Goal: Task Accomplishment & Management: Manage account settings

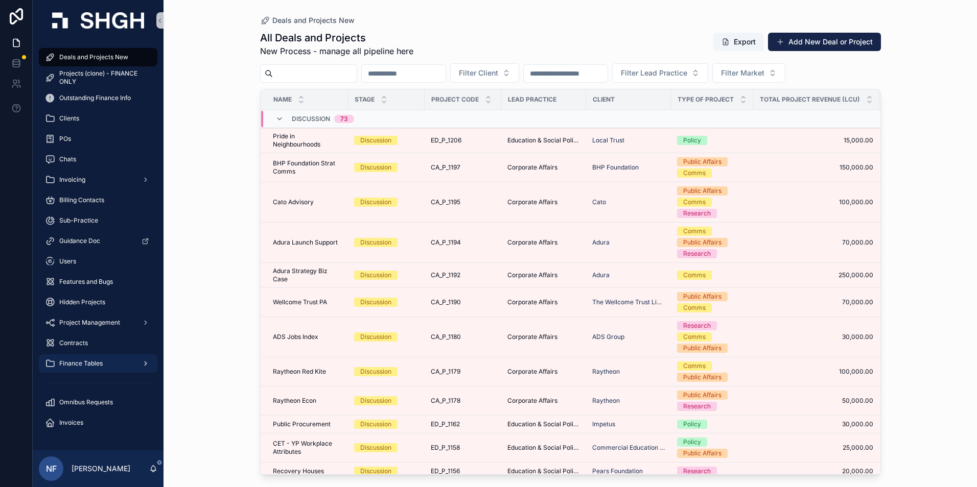
click at [84, 363] on span "Finance Tables" at bounding box center [80, 364] width 43 height 8
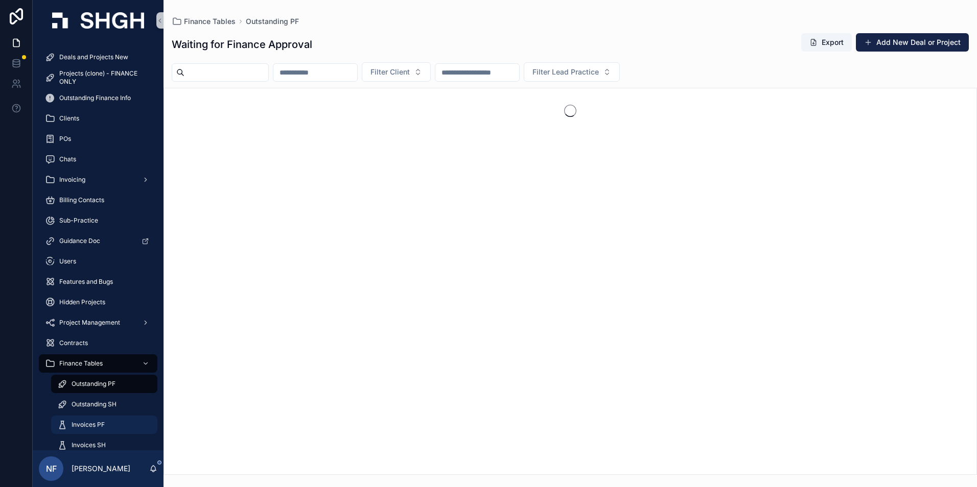
click at [80, 420] on div "Invoices PF" at bounding box center [104, 425] width 94 height 16
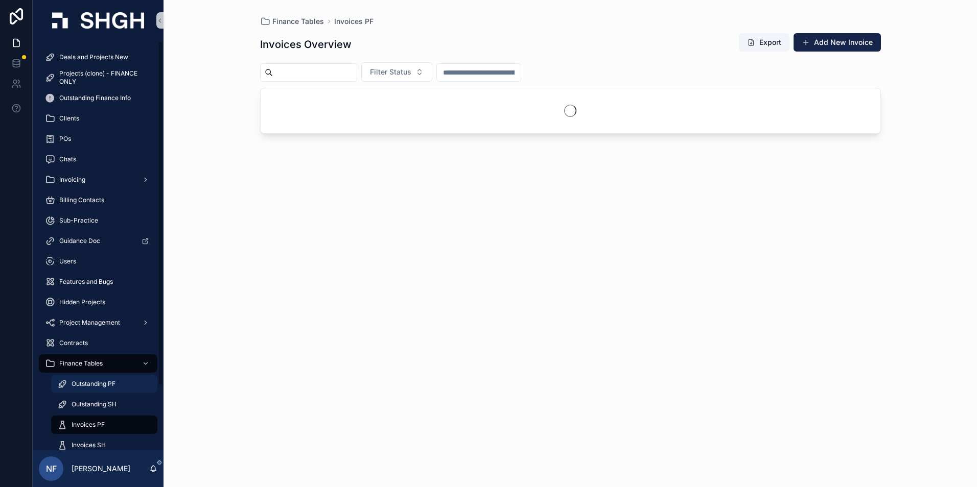
click at [89, 381] on span "Outstanding PF" at bounding box center [94, 384] width 44 height 8
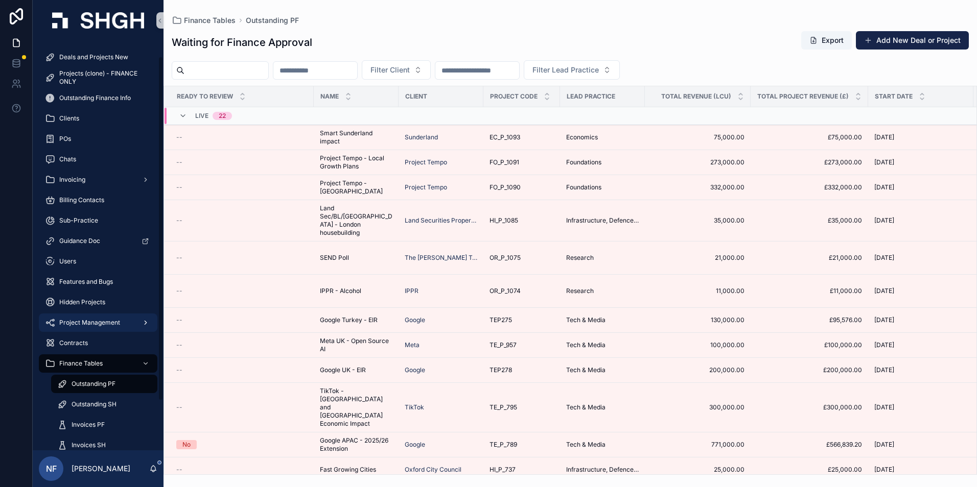
scroll to position [77, 0]
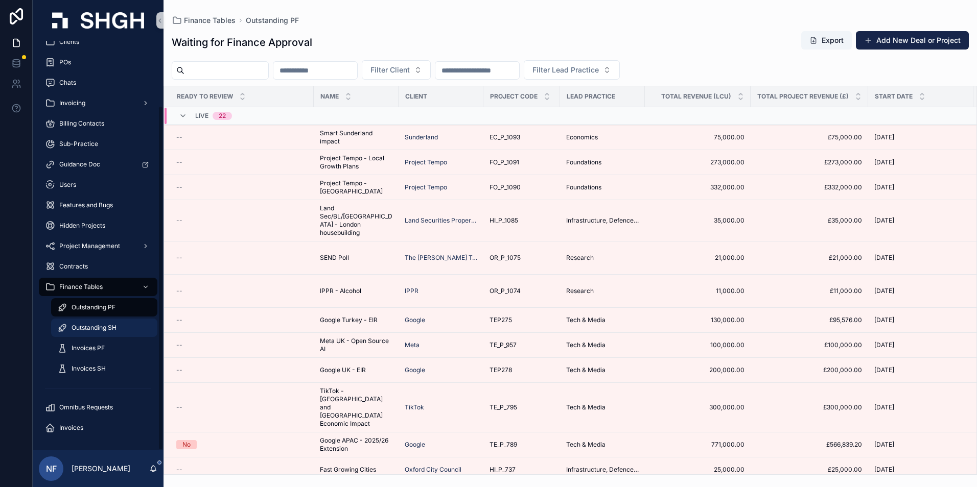
click at [86, 327] on span "Outstanding SH" at bounding box center [94, 328] width 45 height 8
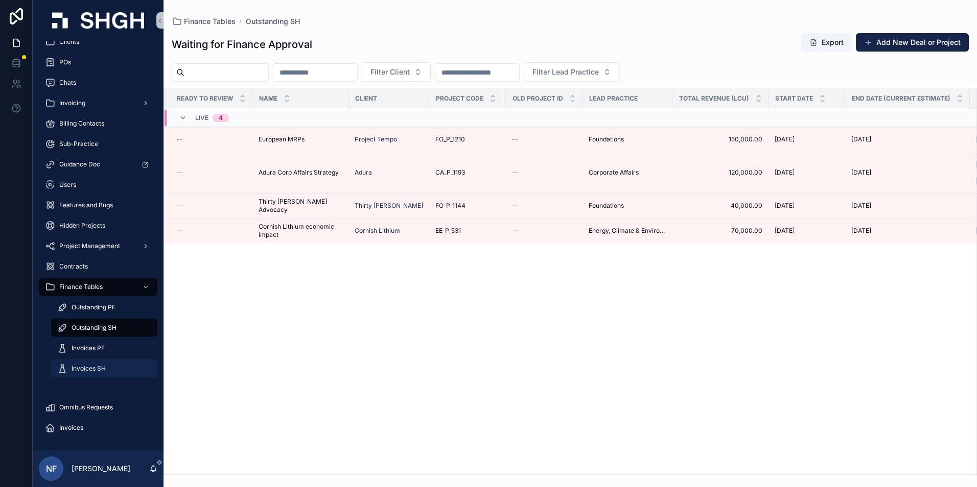
click at [80, 369] on span "Invoices SH" at bounding box center [89, 369] width 34 height 8
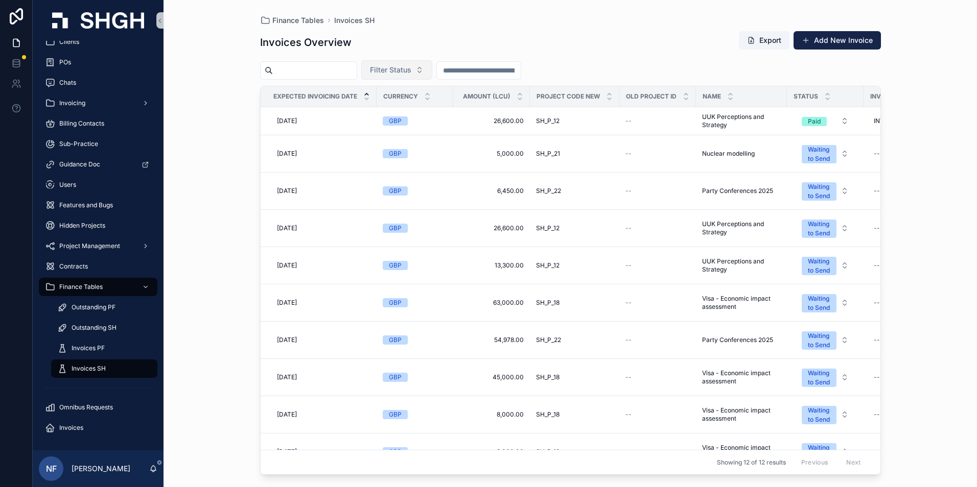
click at [411, 71] on span "Filter Status" at bounding box center [390, 70] width 41 height 10
click at [403, 110] on div "Waiting to Send" at bounding box center [422, 111] width 123 height 16
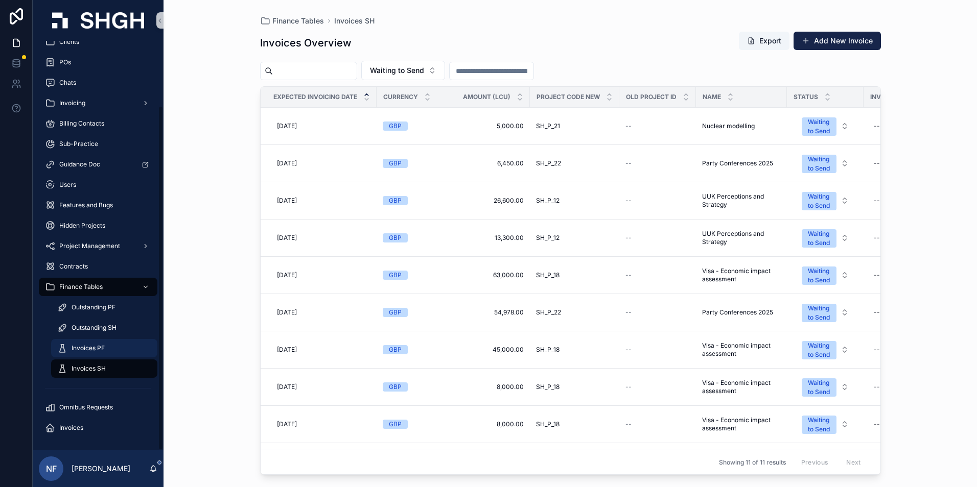
click at [93, 348] on span "Invoices PF" at bounding box center [88, 348] width 33 height 8
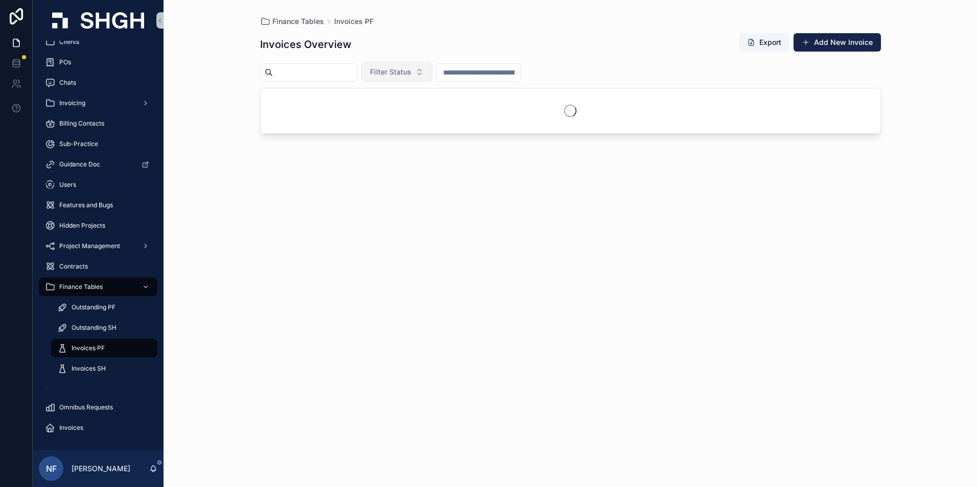
click at [412, 77] on button "Filter Status" at bounding box center [396, 71] width 71 height 19
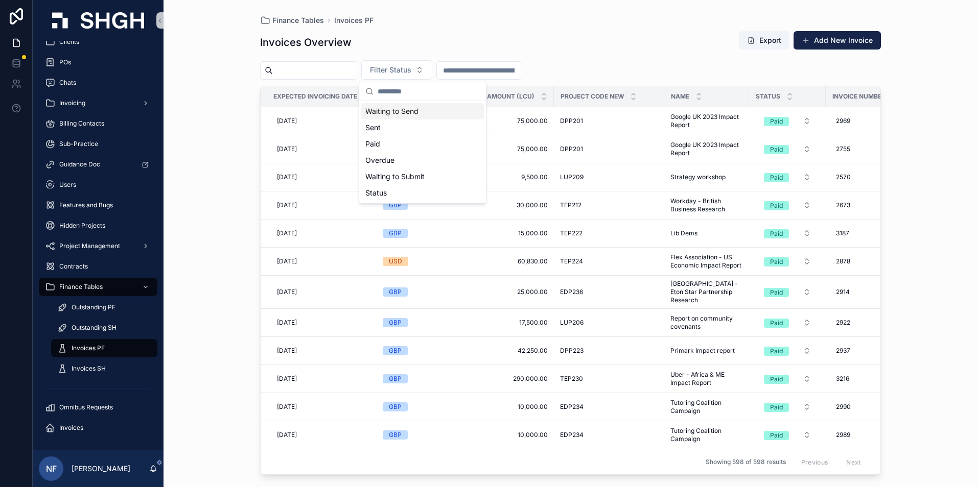
click at [408, 107] on div "Waiting to Send" at bounding box center [422, 111] width 123 height 16
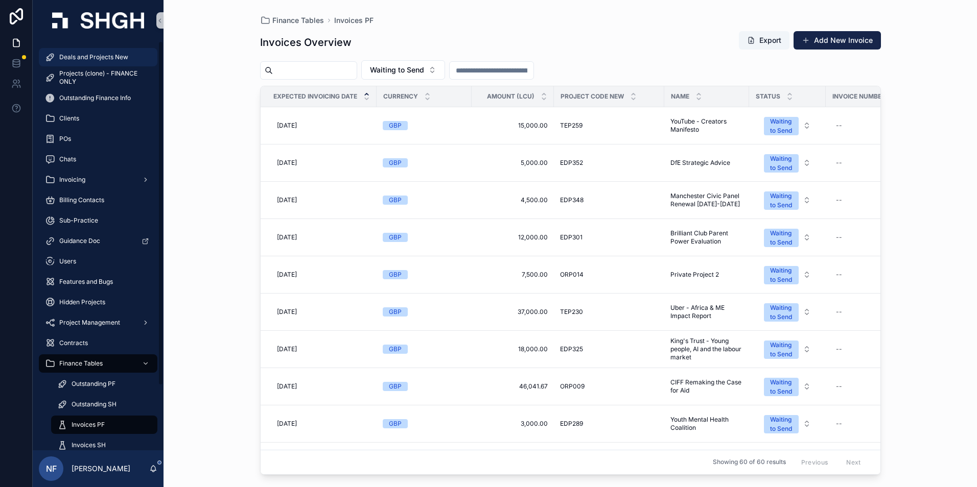
click at [85, 59] on span "Deals and Projects New" at bounding box center [93, 57] width 69 height 8
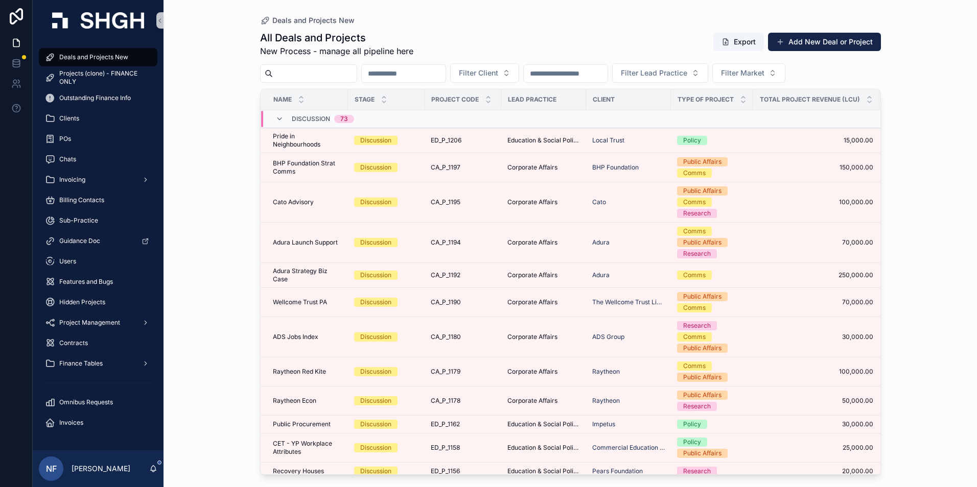
click at [285, 76] on input "scrollable content" at bounding box center [315, 73] width 84 height 14
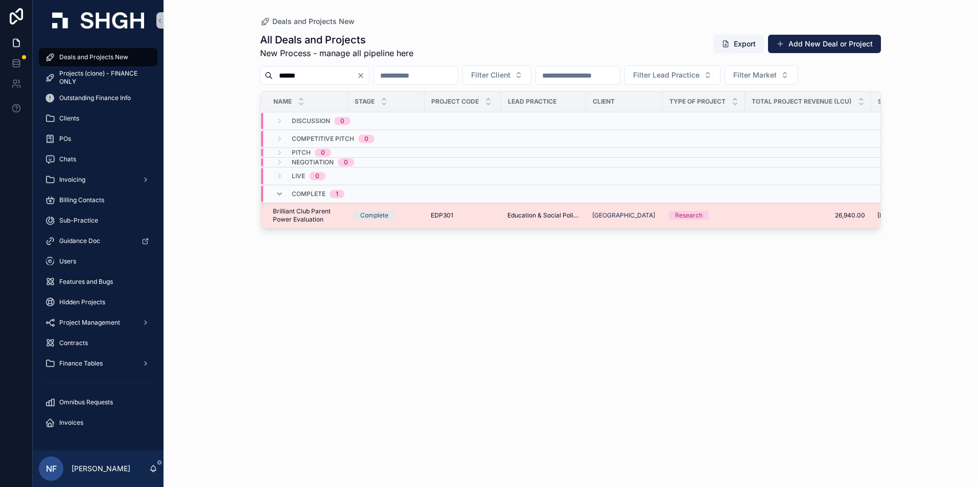
type input "******"
click at [281, 210] on span "Brilliant Club Parent Power Evaluation" at bounding box center [307, 215] width 69 height 16
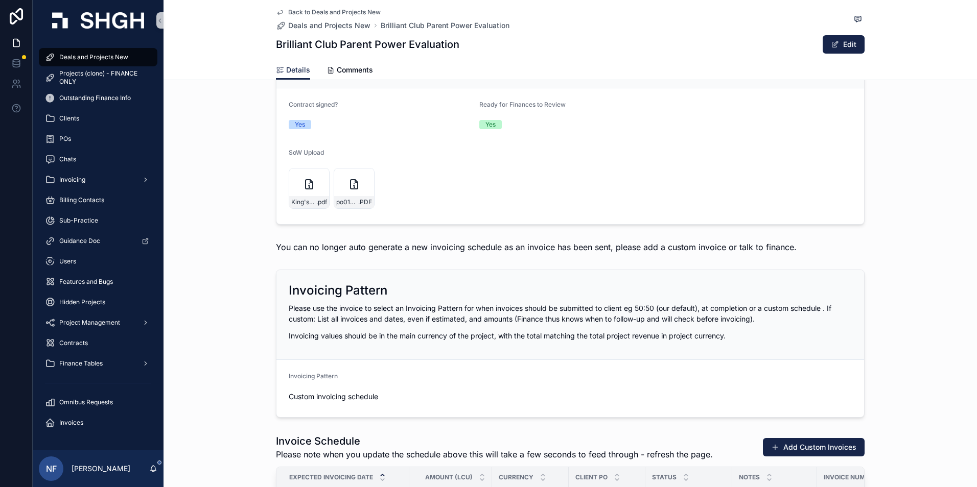
scroll to position [1532, 0]
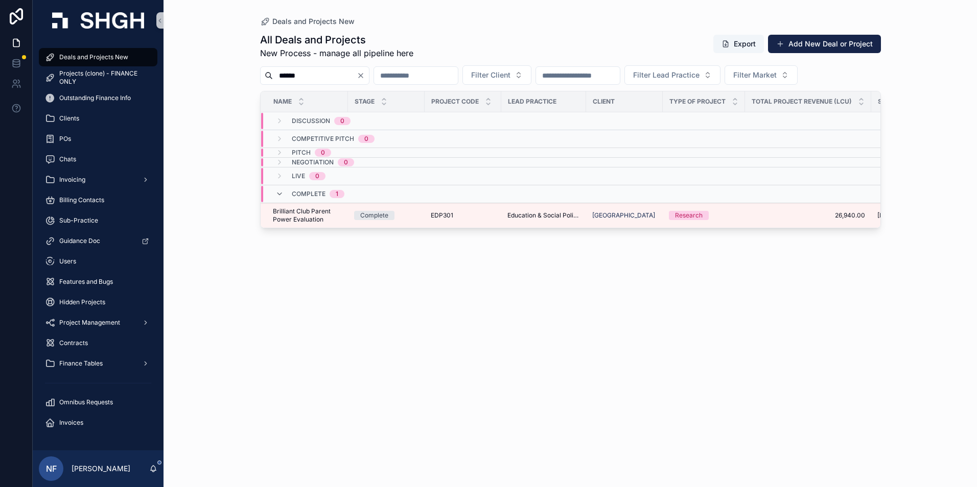
type input "****"
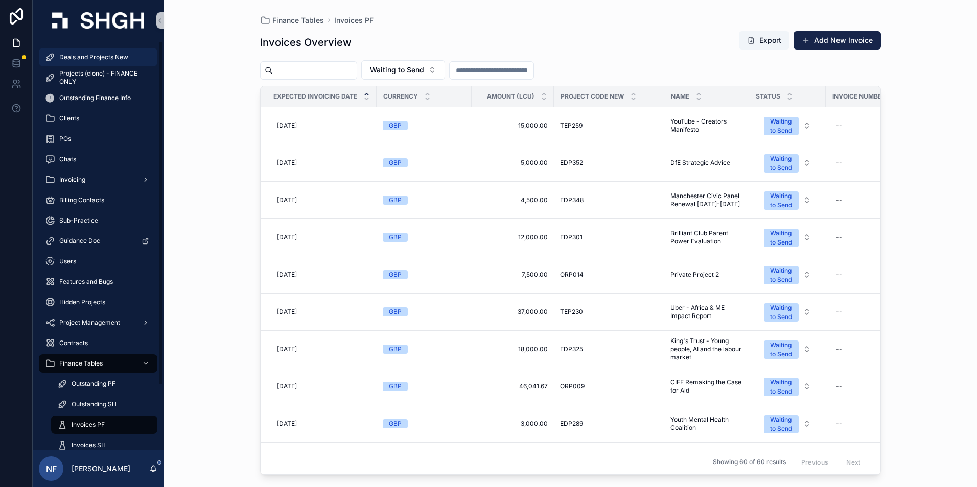
click at [91, 58] on span "Deals and Projects New" at bounding box center [93, 57] width 69 height 8
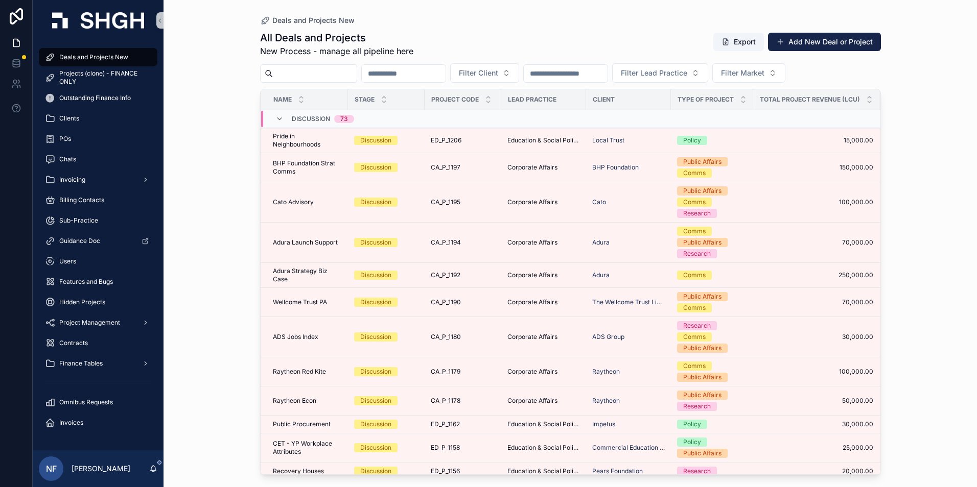
click at [292, 73] on input "scrollable content" at bounding box center [315, 73] width 84 height 14
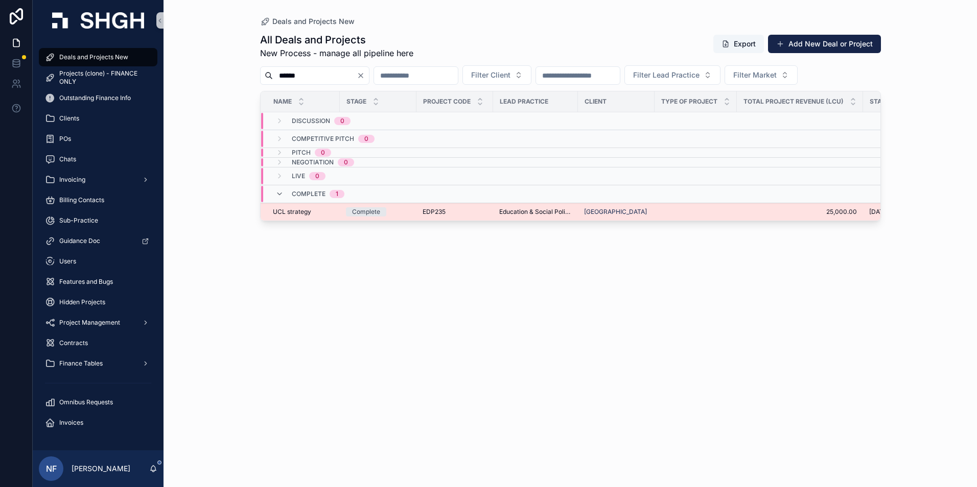
type input "******"
click at [289, 210] on span "UCL strategy" at bounding box center [292, 212] width 38 height 8
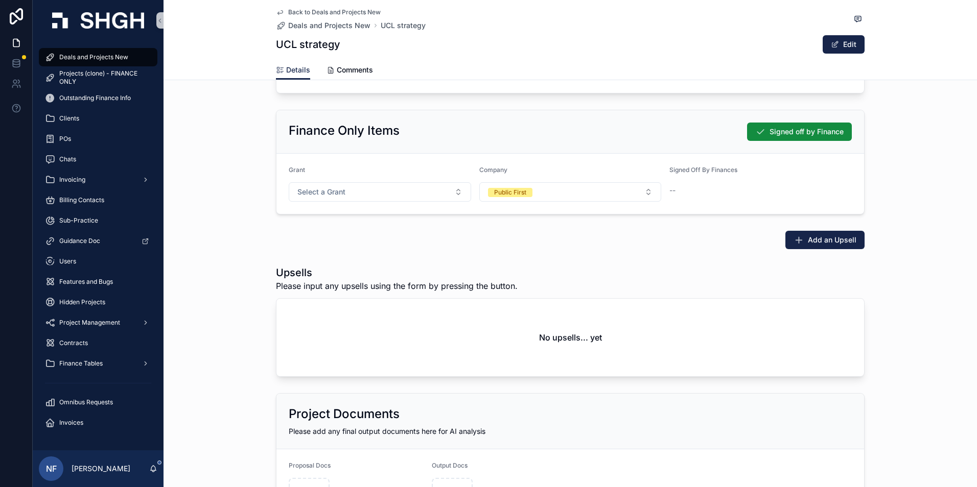
scroll to position [1627, 0]
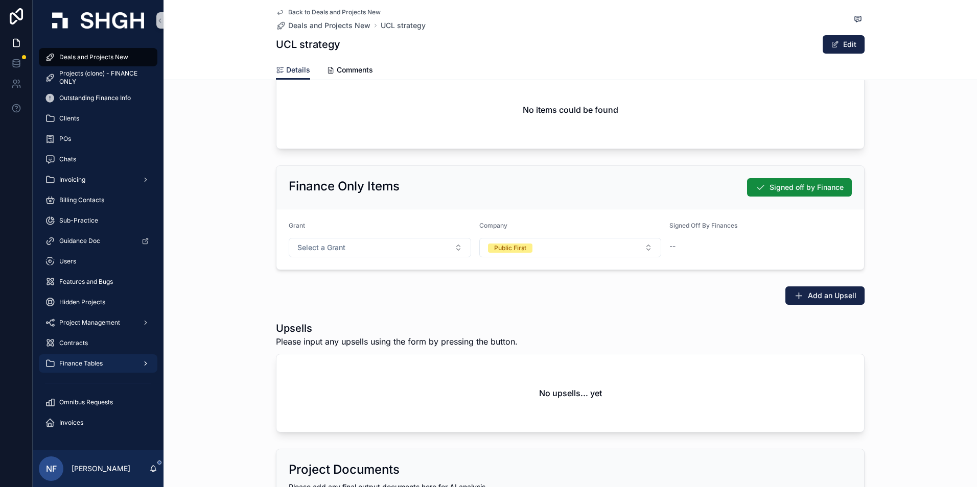
click at [84, 364] on span "Finance Tables" at bounding box center [80, 364] width 43 height 8
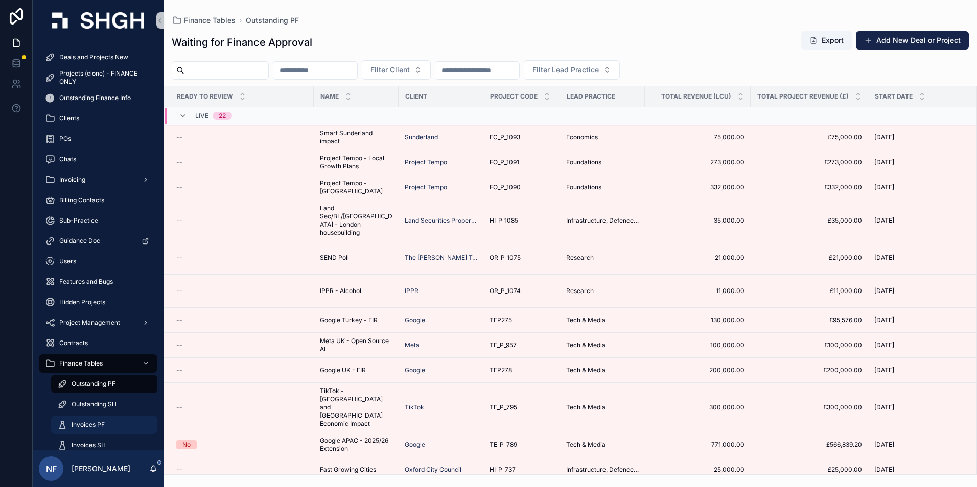
click at [79, 421] on span "Invoices PF" at bounding box center [88, 425] width 33 height 8
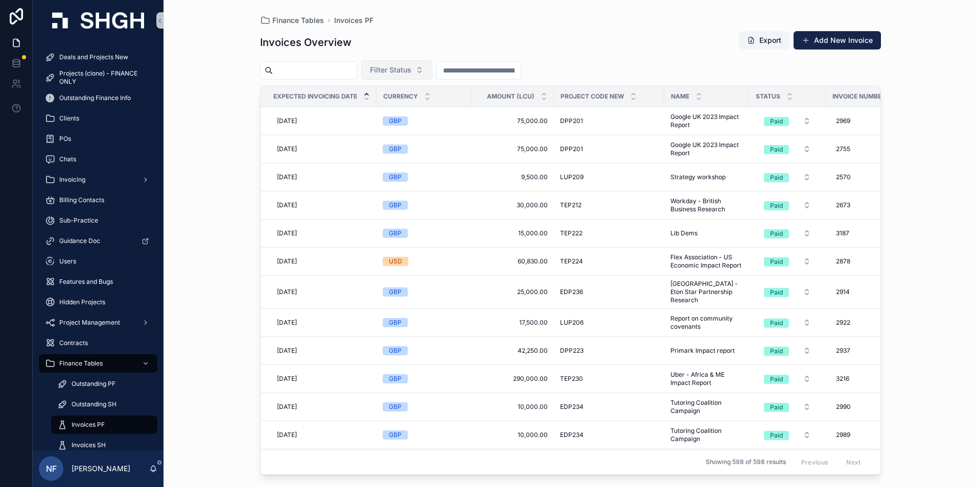
click at [403, 77] on button "Filter Status" at bounding box center [396, 69] width 71 height 19
click at [399, 114] on div "Waiting to Send" at bounding box center [422, 111] width 123 height 16
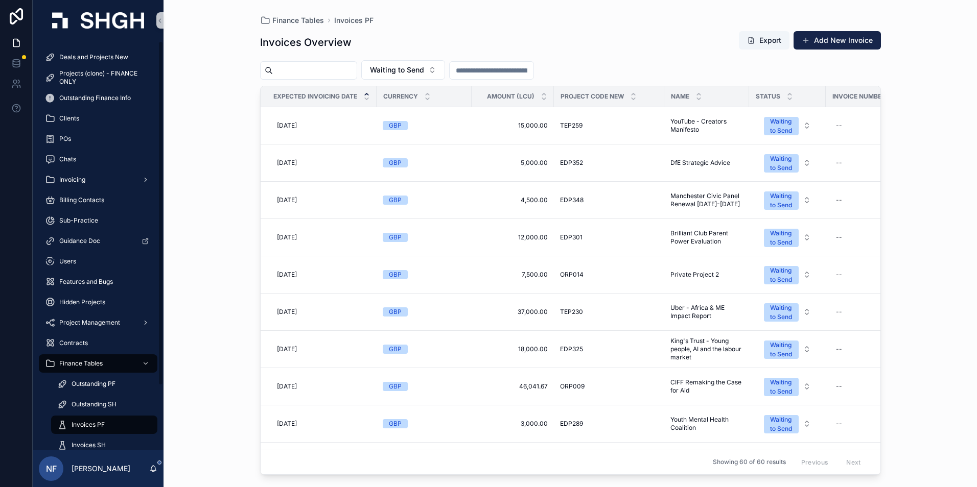
click at [75, 43] on div "Deals and Projects New Projects (clone) - FINANCE ONLY Outstanding Finance Info…" at bounding box center [98, 284] width 131 height 486
click at [74, 56] on span "Deals and Projects New" at bounding box center [93, 57] width 69 height 8
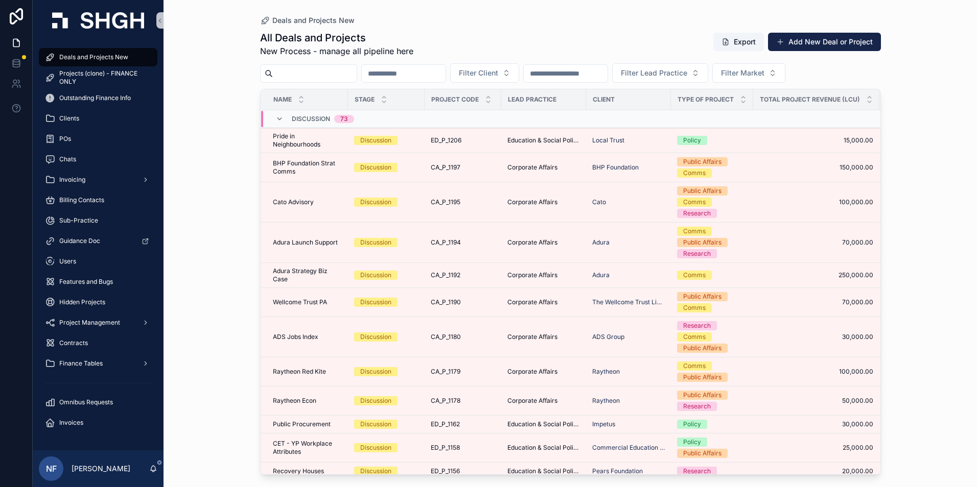
click at [315, 78] on input "scrollable content" at bounding box center [315, 73] width 84 height 14
type input "******"
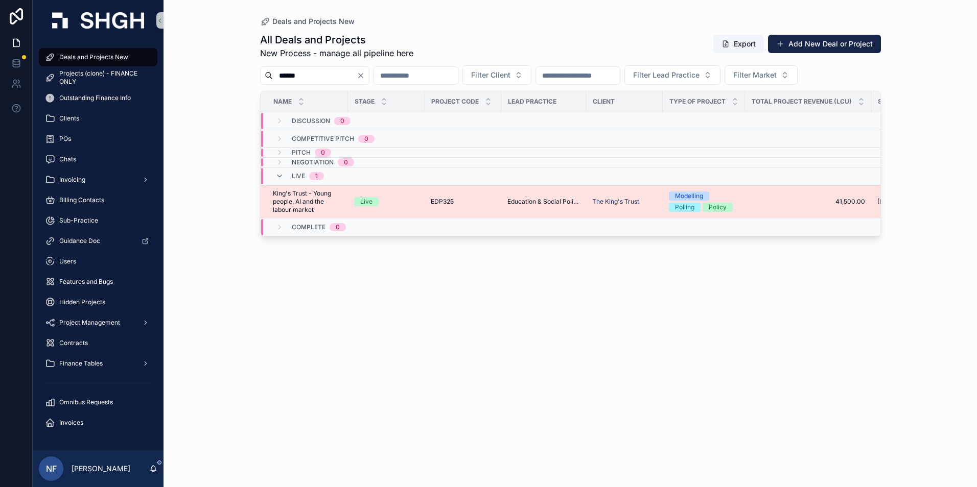
click at [301, 204] on span "King's Trust - Young people, AI and the labour market" at bounding box center [307, 202] width 69 height 25
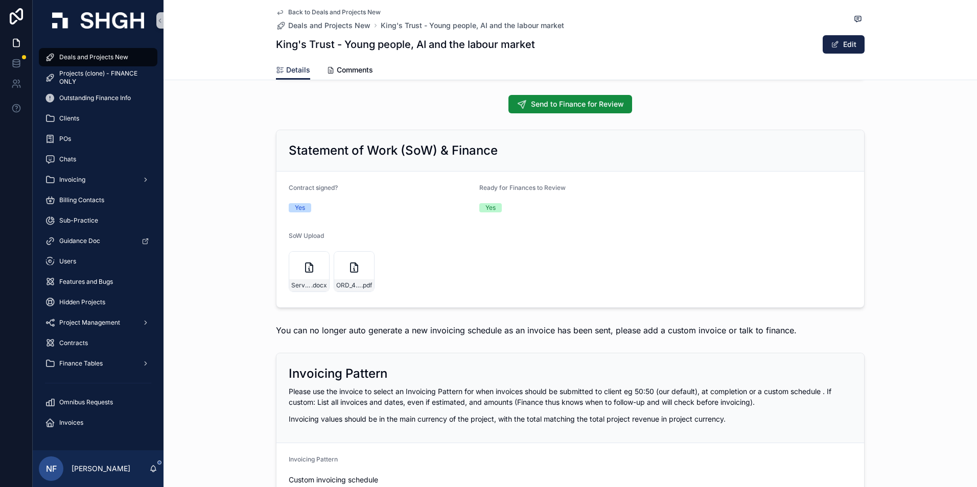
scroll to position [817, 0]
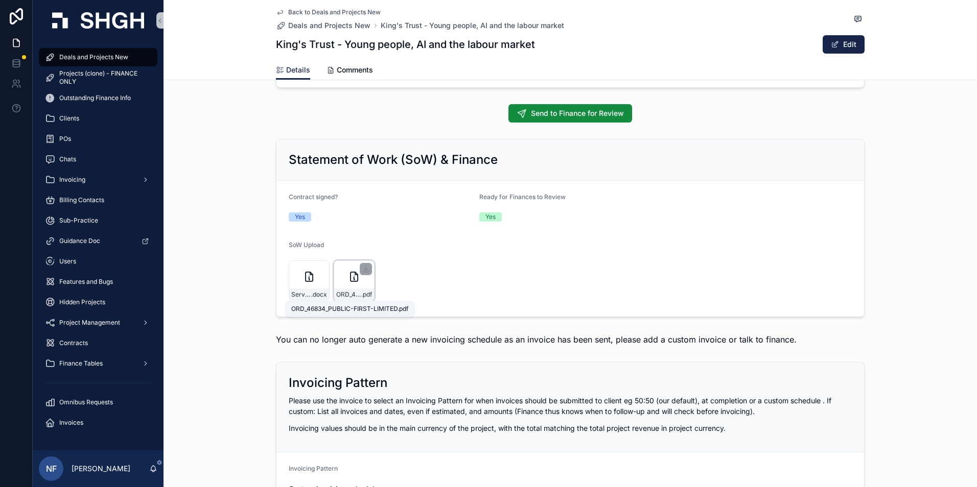
click at [338, 294] on span "ORD_46834_PUBLIC-FIRST-LIMITED" at bounding box center [348, 295] width 25 height 8
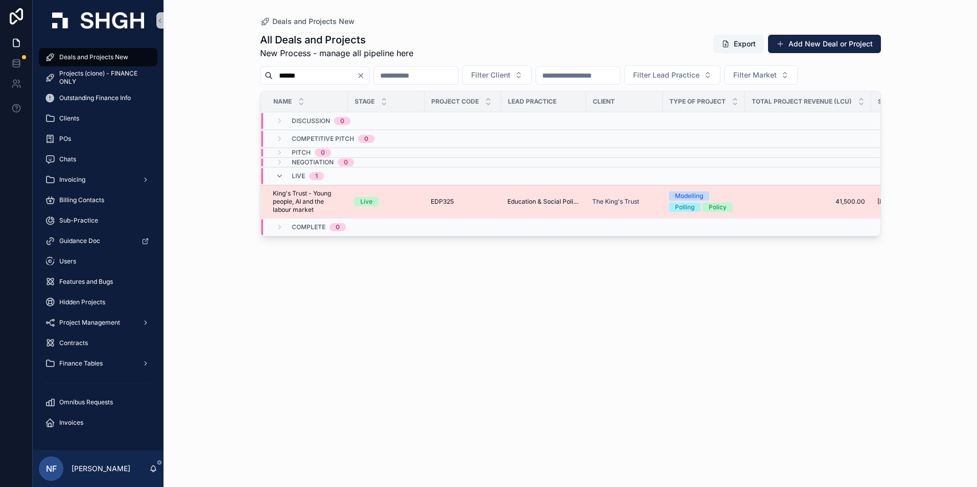
click at [289, 201] on span "King's Trust - Young people, AI and the labour market" at bounding box center [307, 202] width 69 height 25
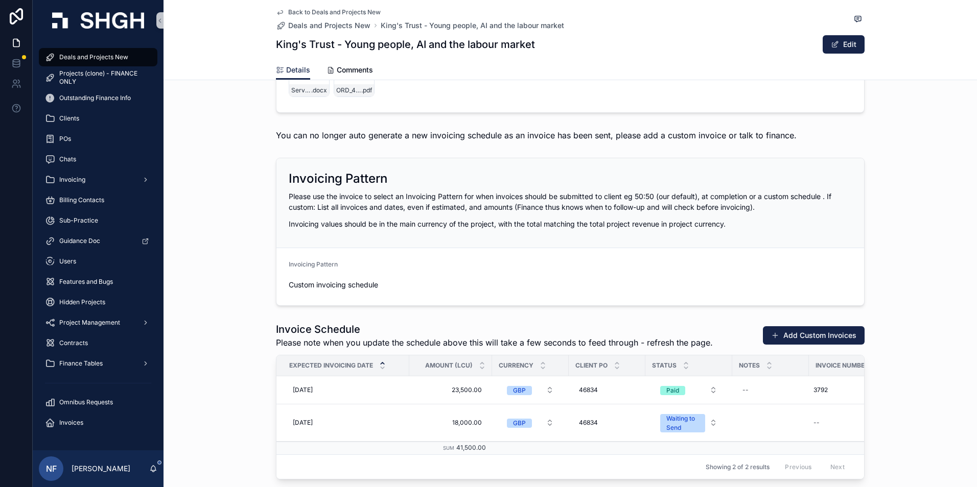
scroll to position [1226, 0]
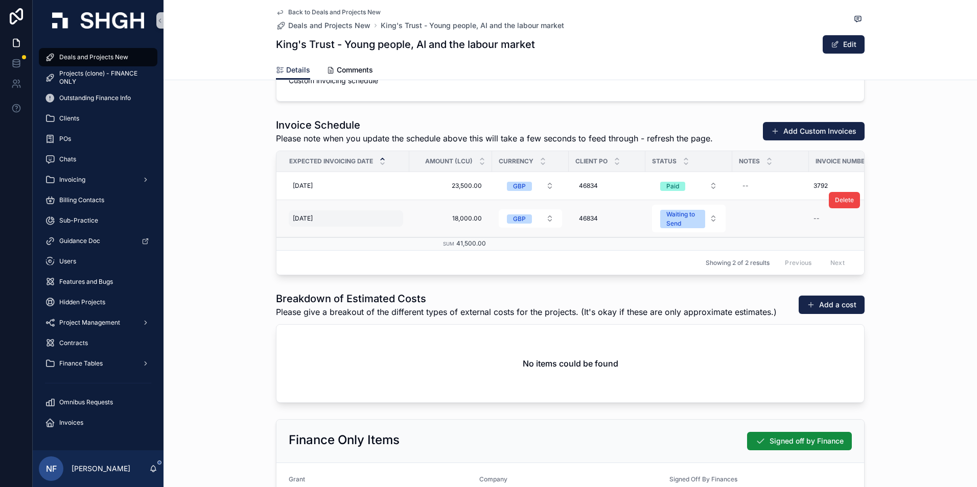
click at [308, 215] on span "[DATE]" at bounding box center [303, 219] width 20 height 8
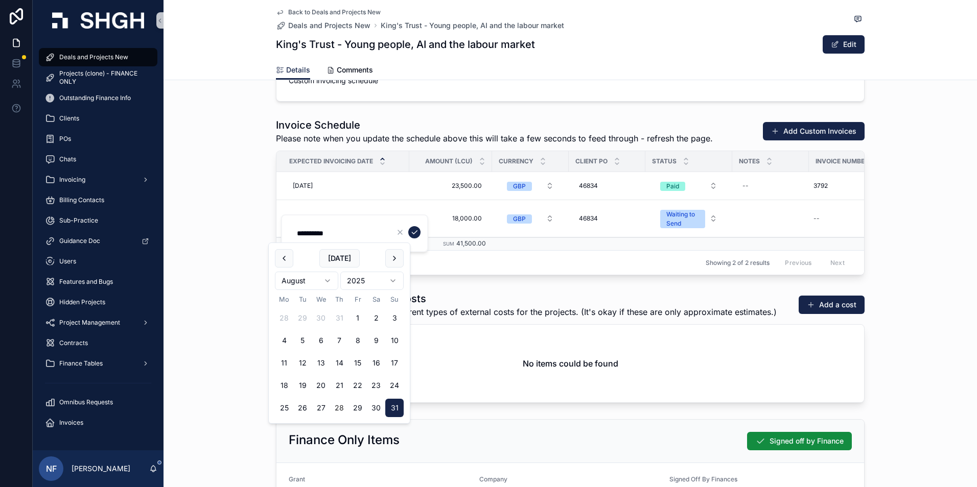
click at [343, 408] on button "28" at bounding box center [339, 408] width 18 height 18
type input "**********"
click at [420, 226] on form "**********" at bounding box center [355, 233] width 131 height 19
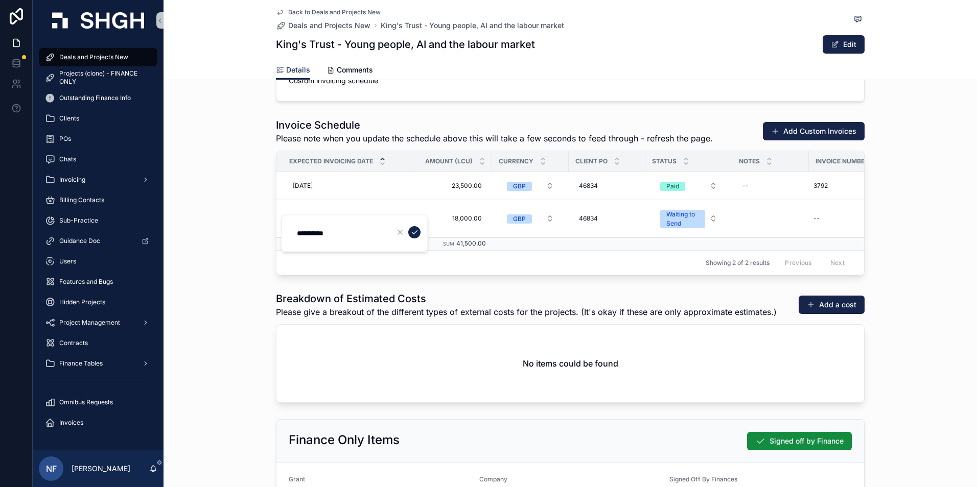
click at [418, 231] on icon "scrollable content" at bounding box center [414, 232] width 8 height 8
click at [816, 219] on div "--" at bounding box center [846, 218] width 75 height 16
click at [831, 213] on div "Delete" at bounding box center [843, 200] width 31 height 37
click at [816, 218] on div "--" at bounding box center [846, 218] width 75 height 16
type input "****"
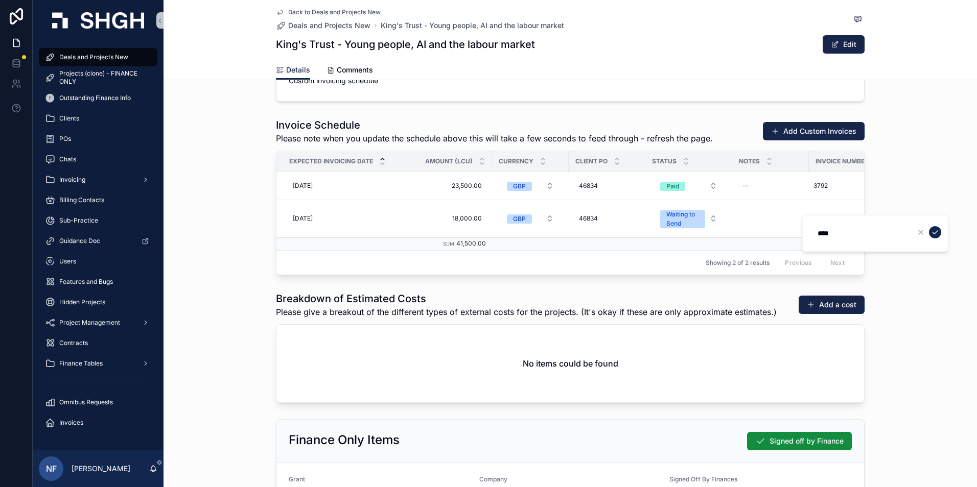
click at [935, 233] on icon "scrollable content" at bounding box center [935, 232] width 8 height 8
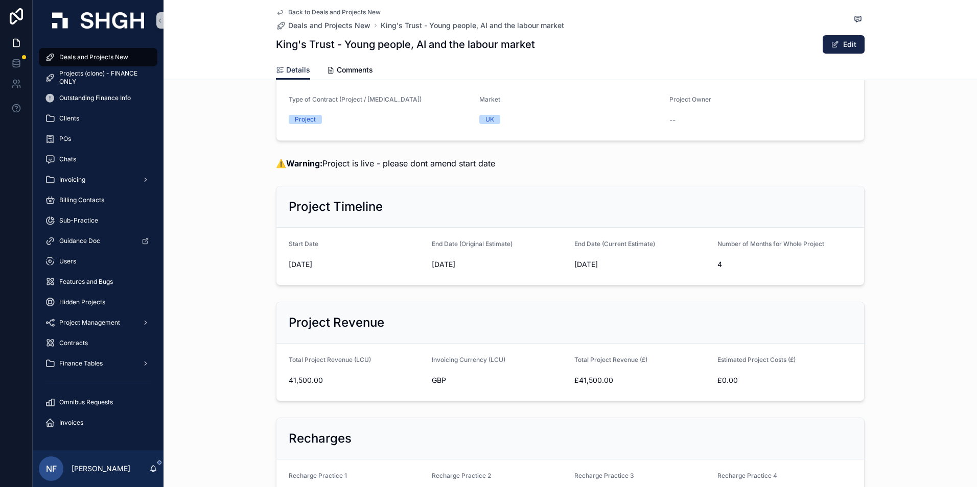
scroll to position [0, 0]
